Goal: Ask a question

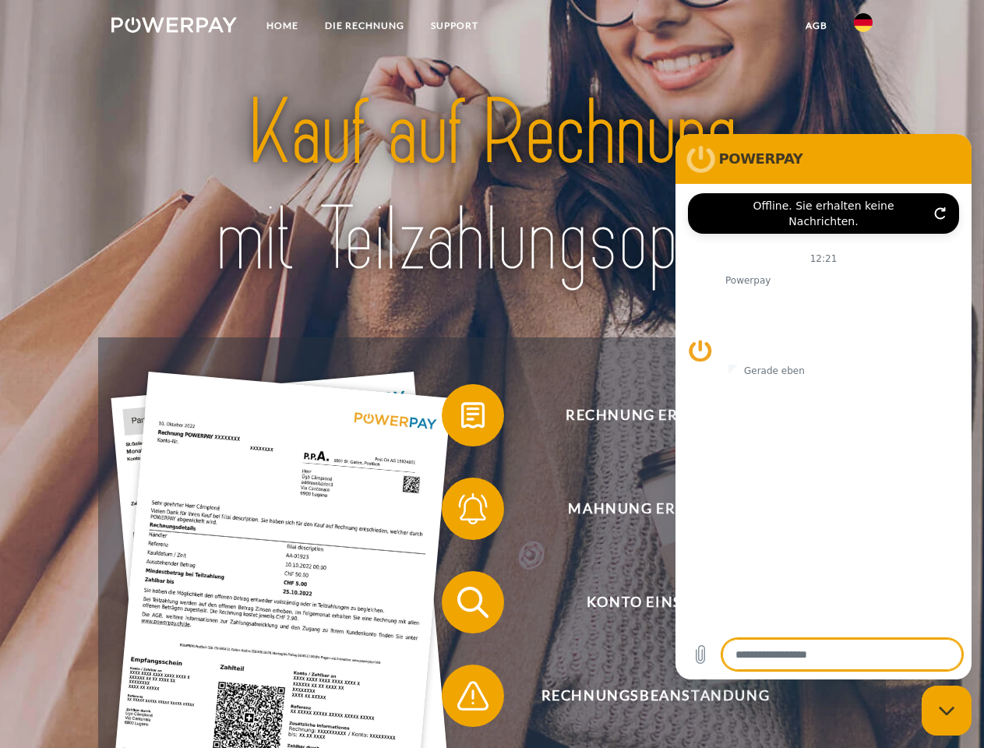
click at [174, 27] on img at bounding box center [173, 25] width 125 height 16
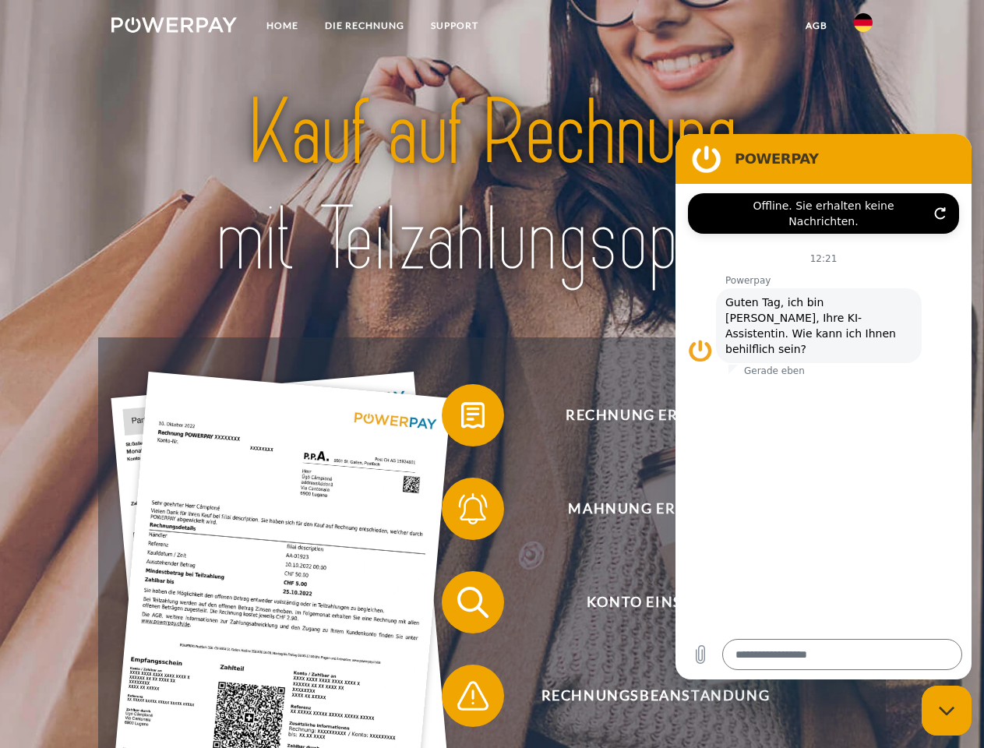
click at [864, 27] on img at bounding box center [863, 22] width 19 height 19
click at [816, 26] on link "agb" at bounding box center [817, 26] width 48 height 28
click at [461, 419] on span at bounding box center [450, 415] width 78 height 78
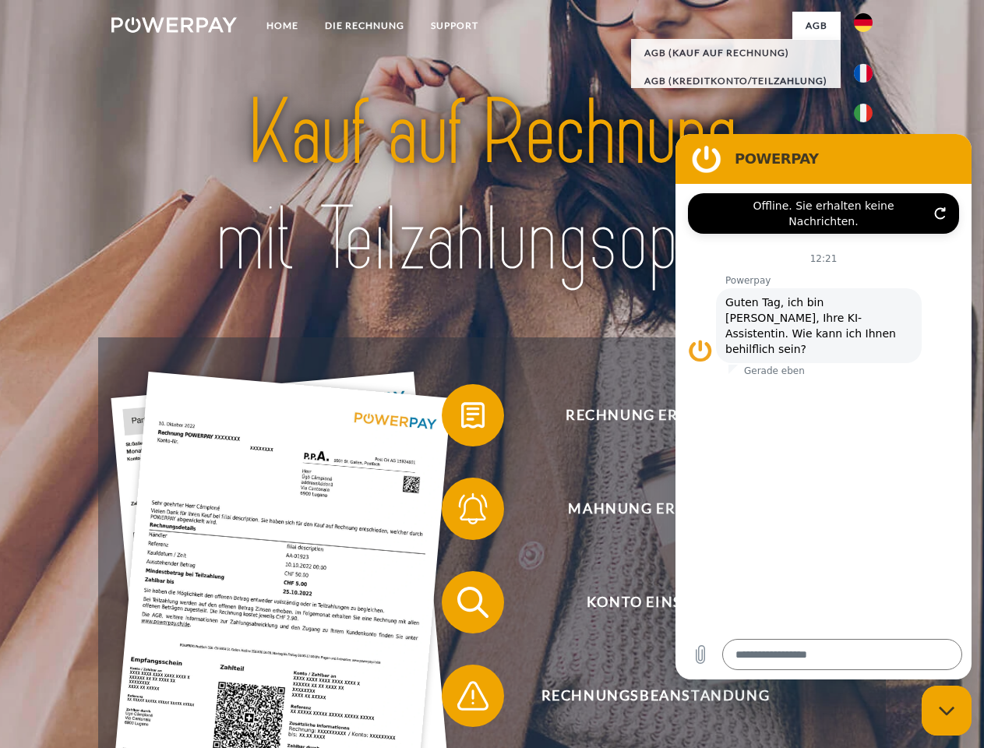
click at [461, 512] on div "Rechnung erhalten? Mahnung erhalten? Konto einsehen" at bounding box center [491, 648] width 787 height 623
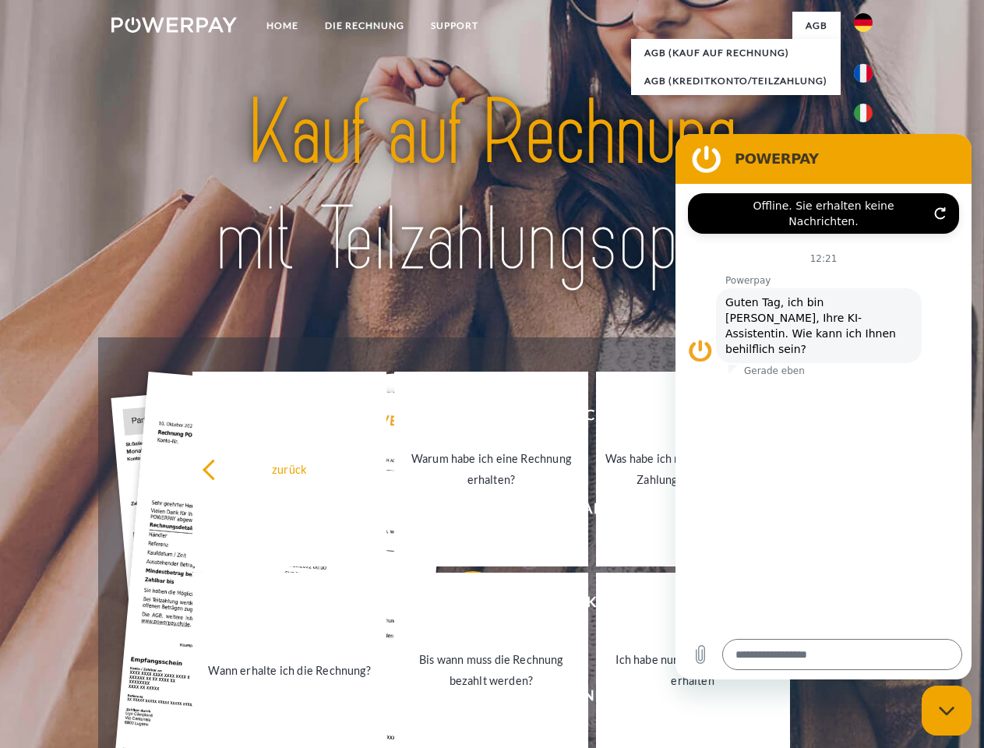
click at [461, 606] on link "Bis wann muss die Rechnung bezahlt werden?" at bounding box center [491, 670] width 194 height 195
click at [461, 699] on span at bounding box center [450, 696] width 78 height 78
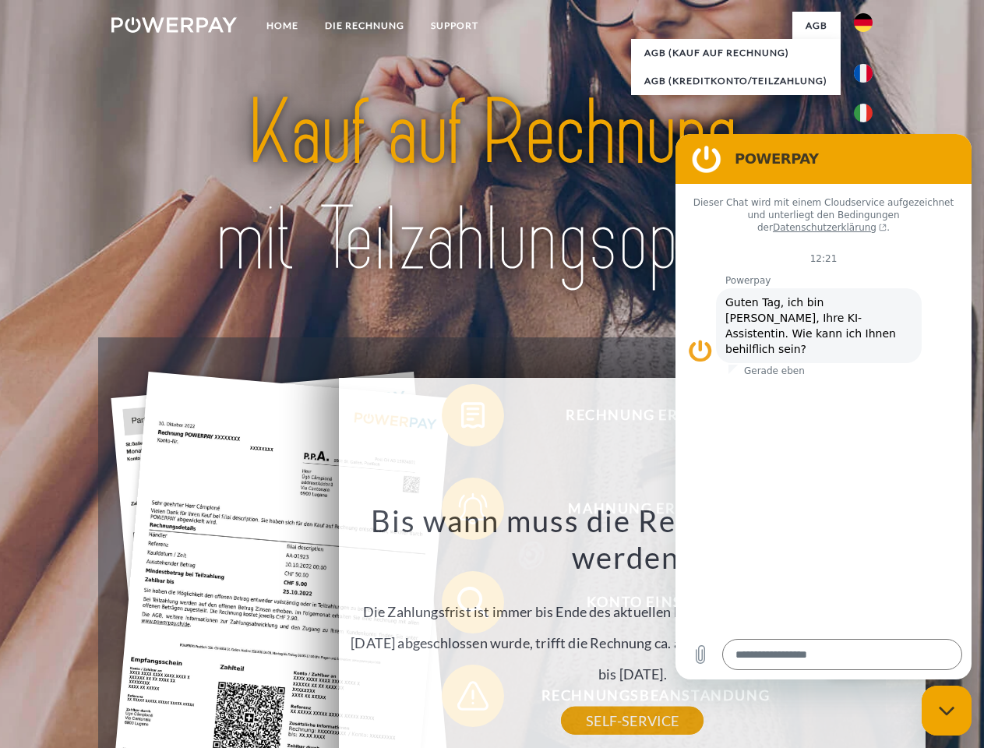
click at [947, 711] on icon "Messaging-Fenster schließen" at bounding box center [947, 711] width 16 height 10
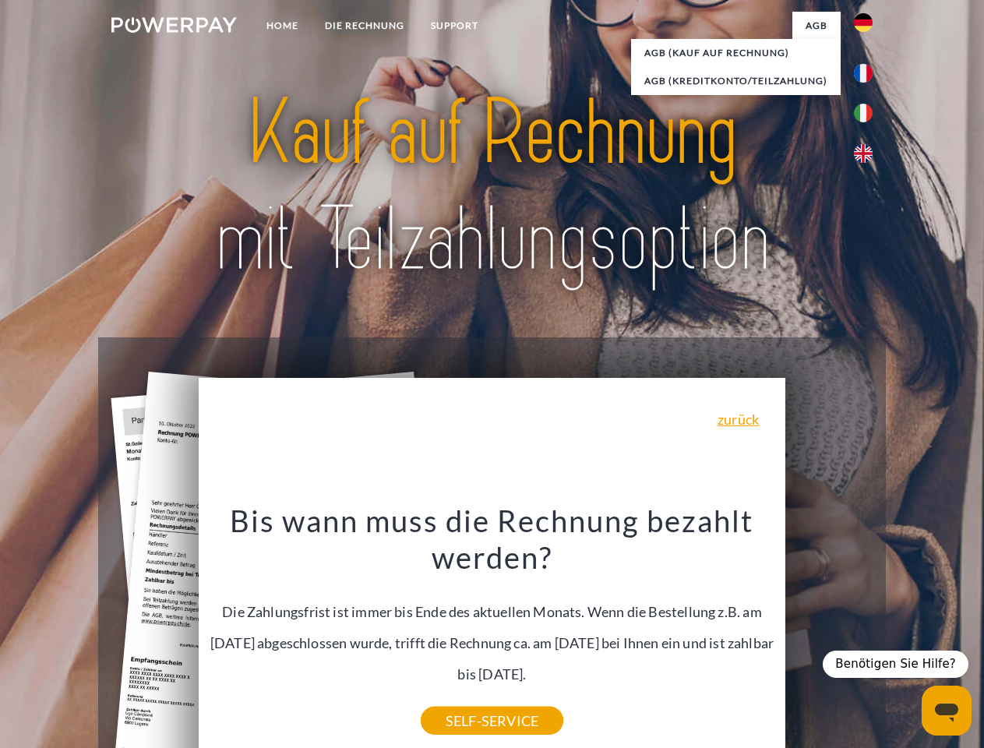
type textarea "*"
